Goal: Task Accomplishment & Management: Manage account settings

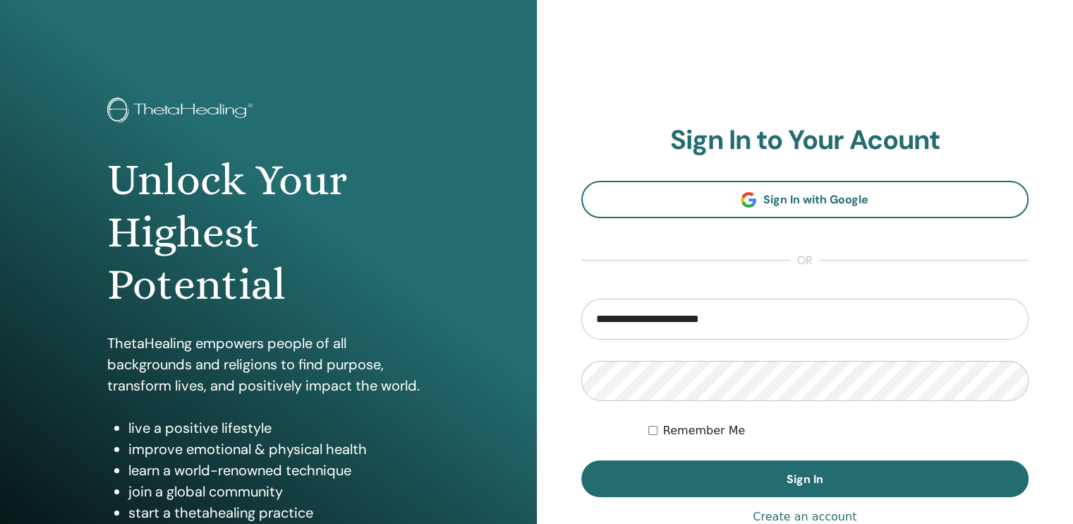
type input "**********"
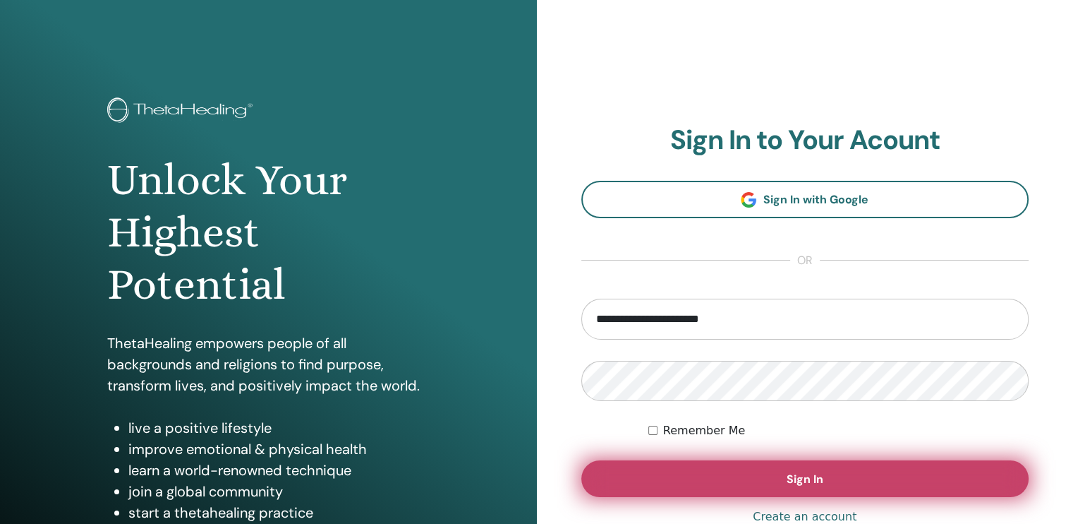
click at [826, 471] on button "Sign In" at bounding box center [805, 478] width 448 height 37
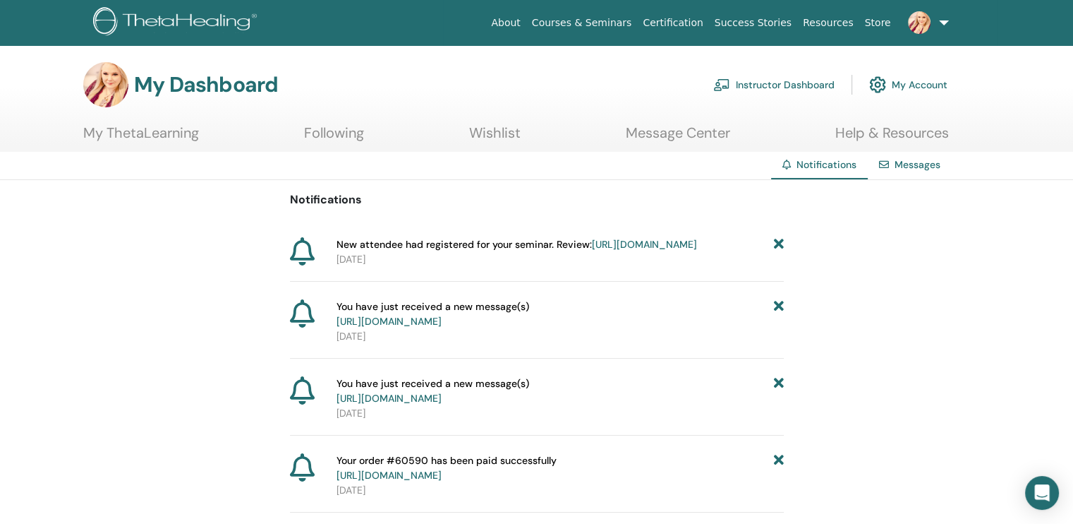
click at [770, 83] on link "Instructor Dashboard" at bounding box center [773, 84] width 121 height 31
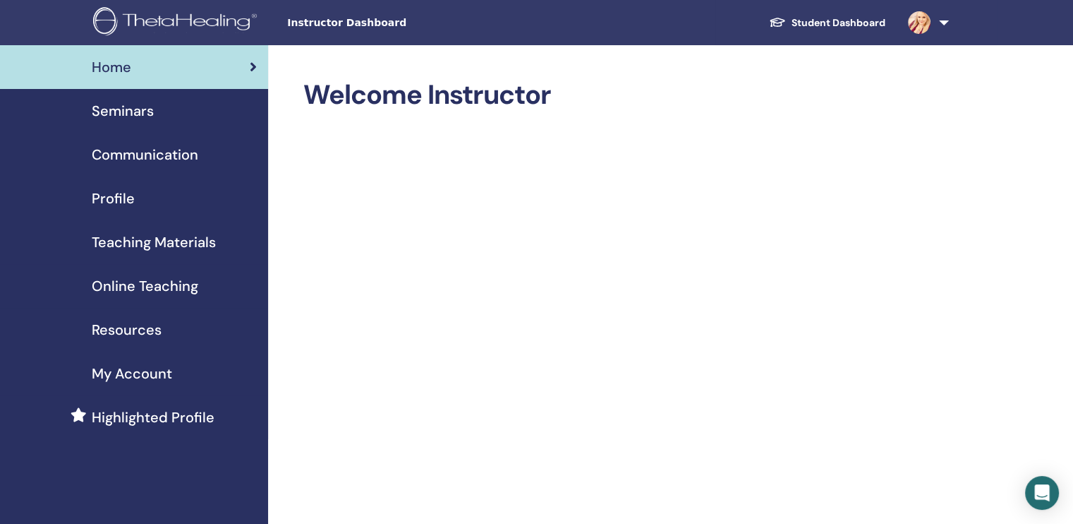
click at [128, 106] on span "Seminars" at bounding box center [123, 110] width 62 height 21
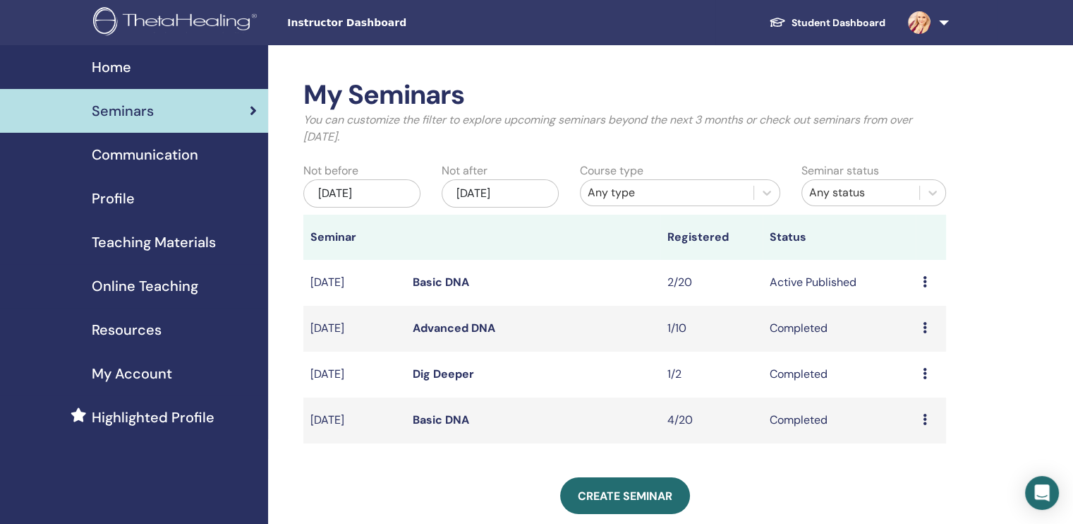
click at [452, 285] on link "Basic DNA" at bounding box center [441, 281] width 56 height 15
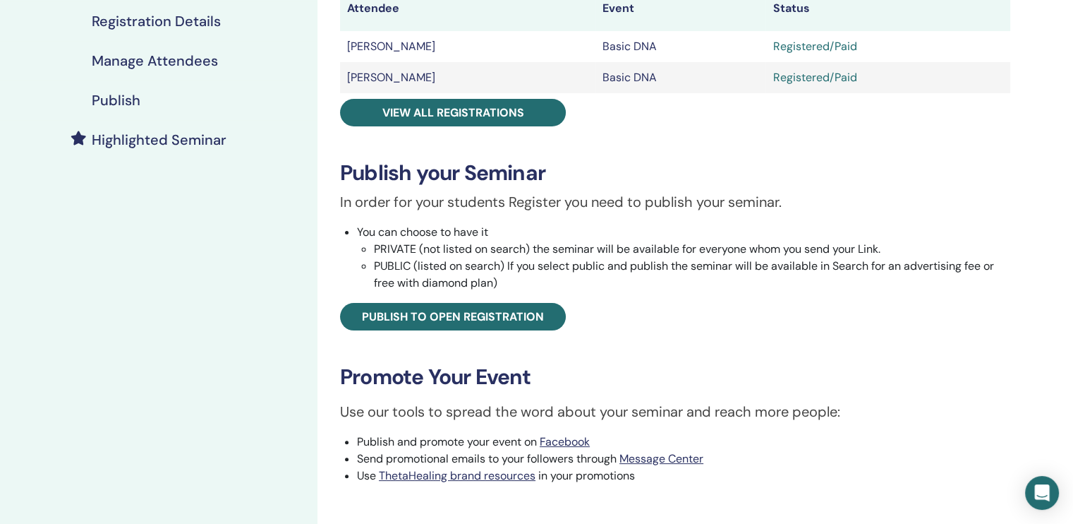
scroll to position [282, 0]
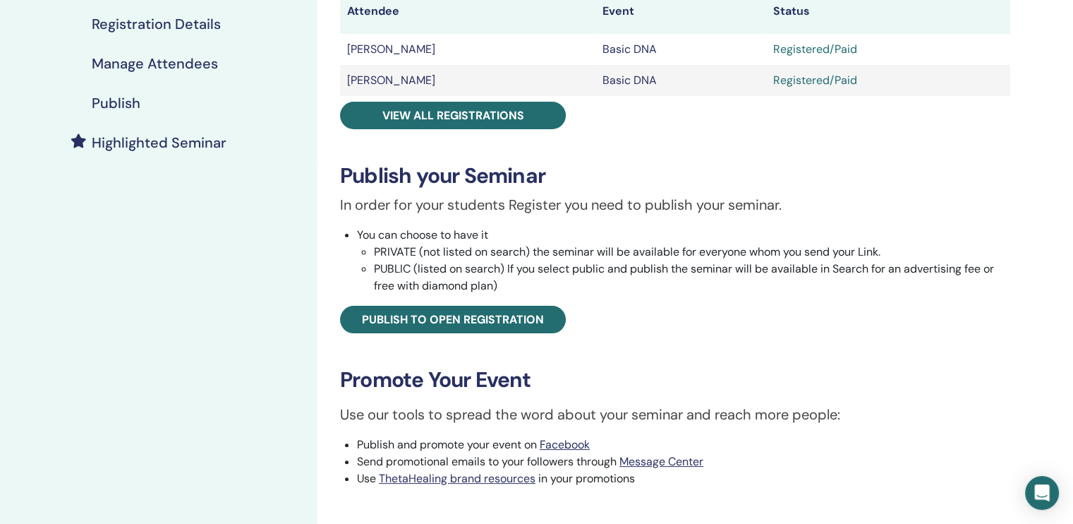
click at [134, 103] on h4 "Publish" at bounding box center [116, 103] width 49 height 17
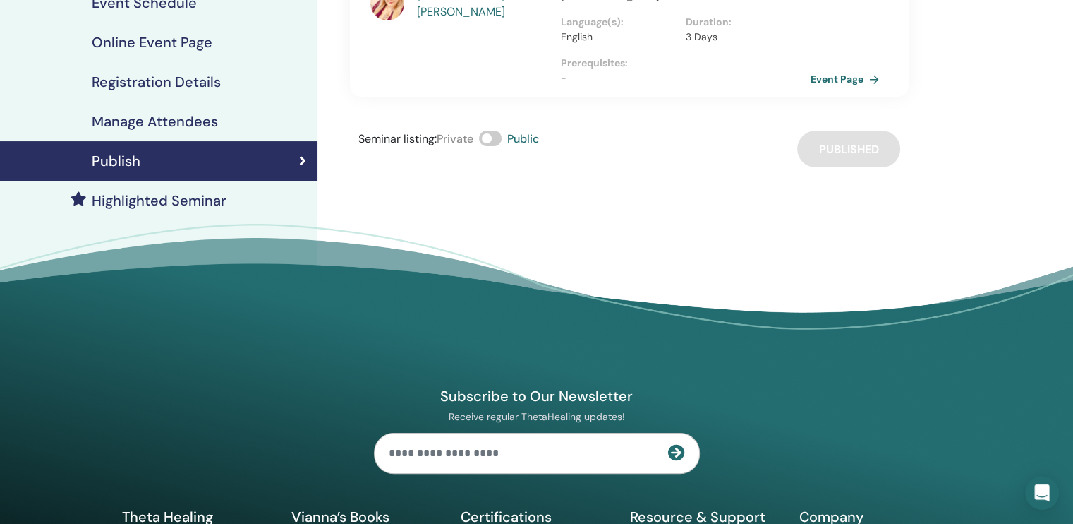
scroll to position [141, 0]
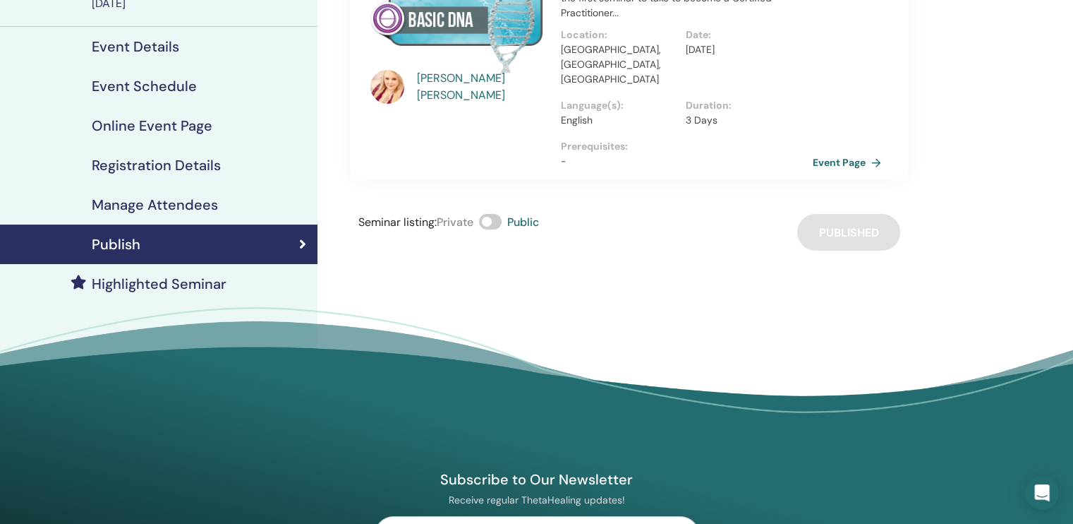
click at [858, 152] on link "Event Page" at bounding box center [850, 162] width 74 height 21
